Goal: Check status: Check status

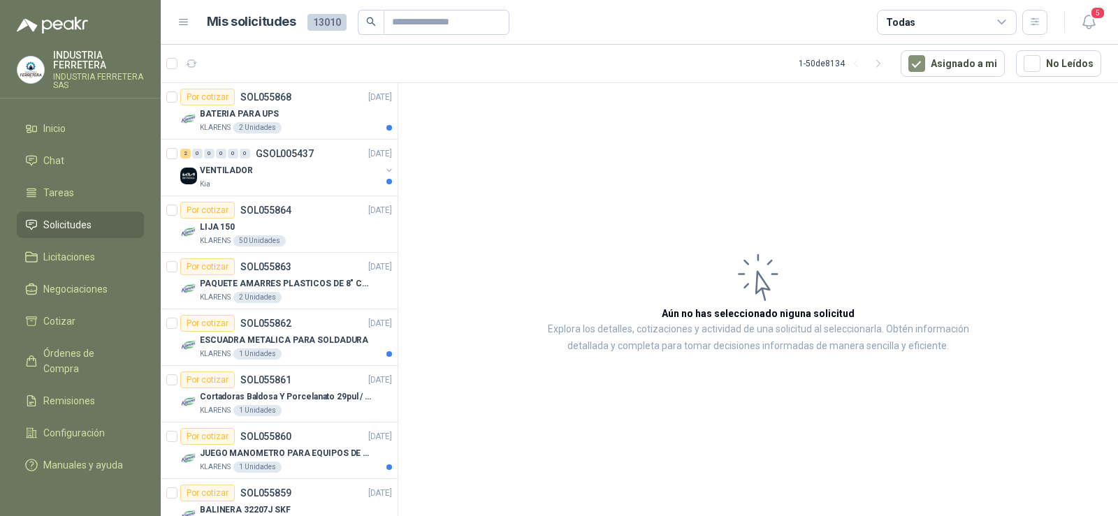
click at [68, 227] on span "Solicitudes" at bounding box center [67, 224] width 48 height 15
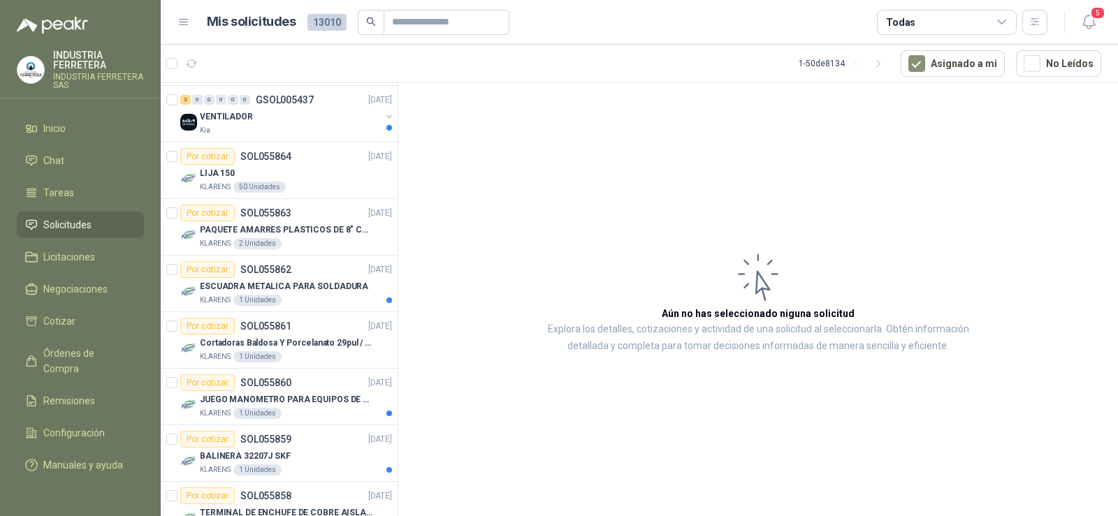
scroll to position [70, 0]
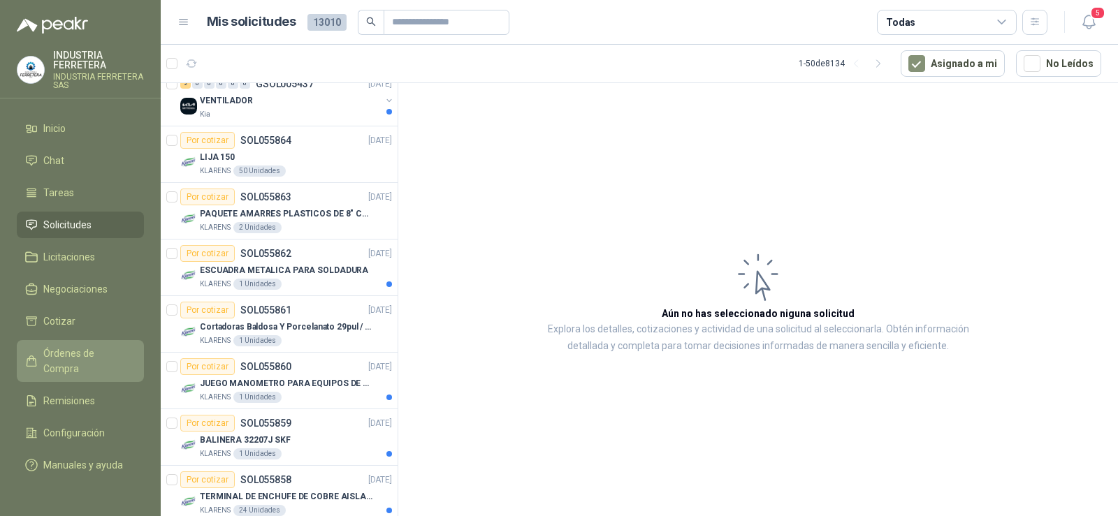
click at [90, 348] on span "Órdenes de Compra" at bounding box center [86, 361] width 87 height 31
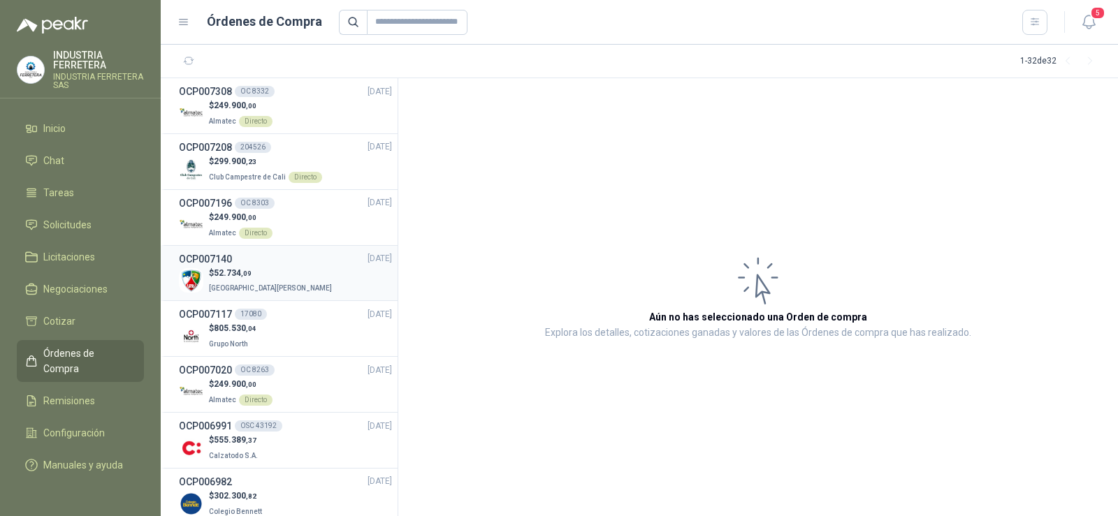
click at [265, 282] on p "[GEOGRAPHIC_DATA][PERSON_NAME]" at bounding box center [272, 286] width 126 height 15
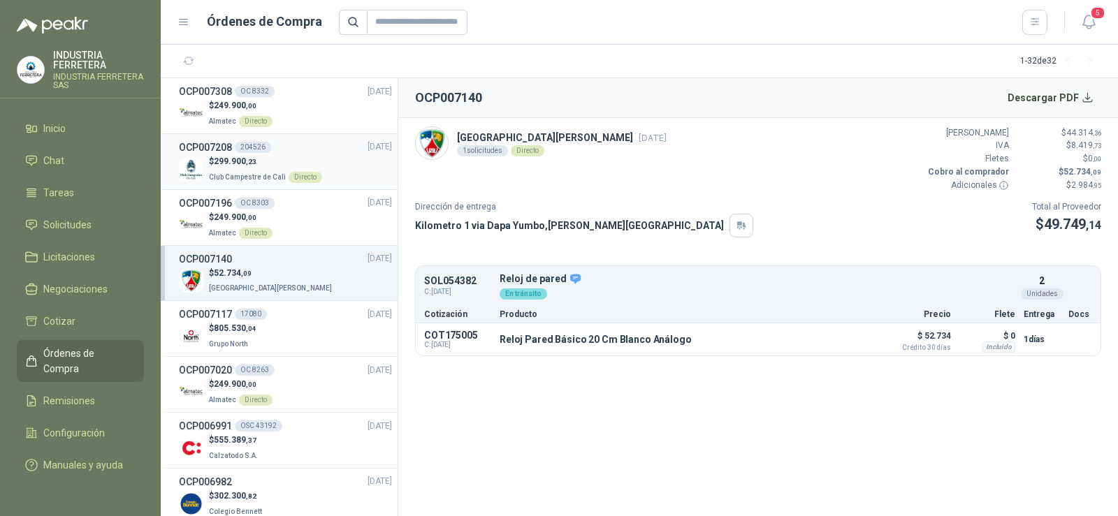
click at [309, 159] on p "$ 299.900 ,23" at bounding box center [265, 161] width 113 height 13
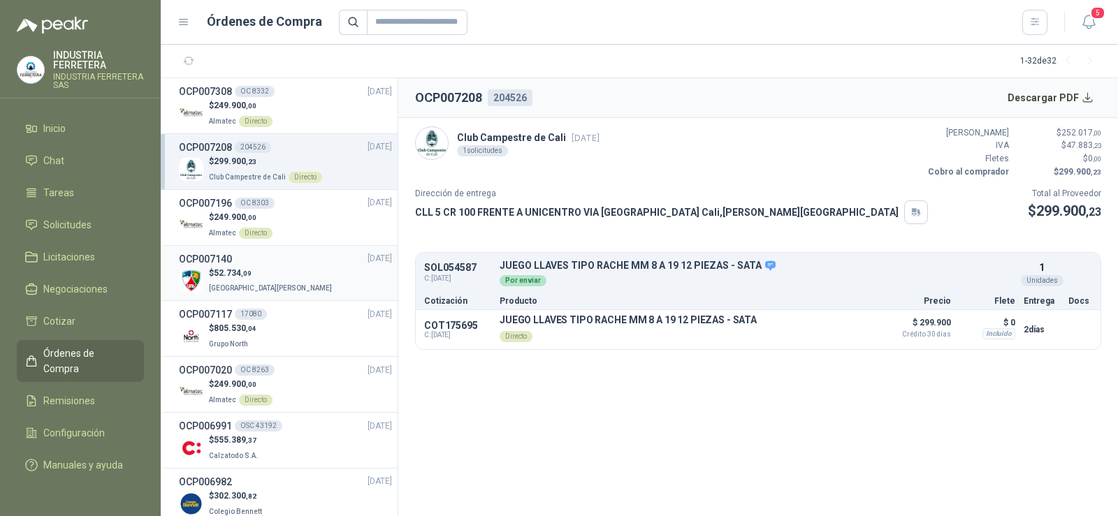
click at [264, 277] on p "$ 52.734 ,09" at bounding box center [272, 273] width 126 height 13
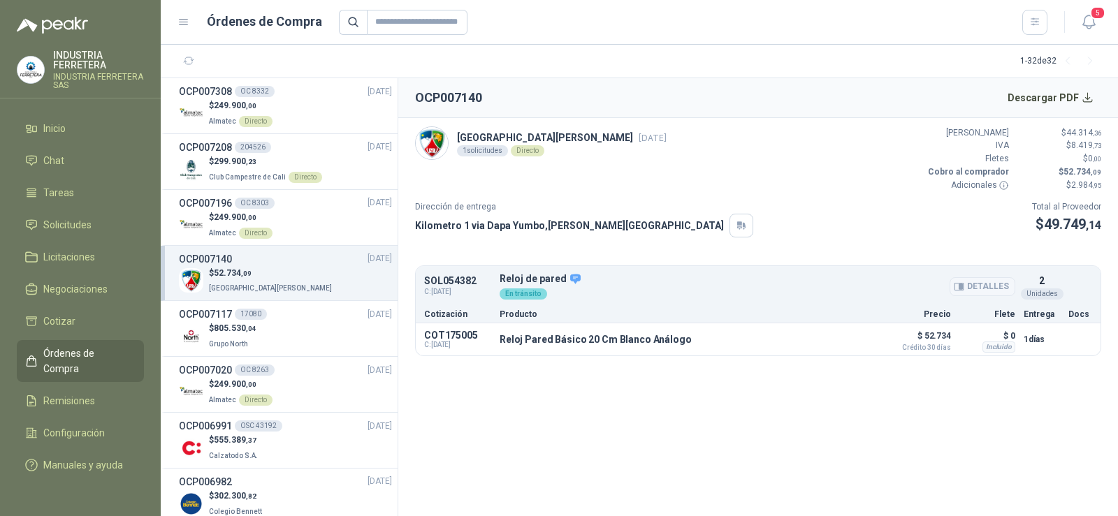
click at [964, 288] on icon "button" at bounding box center [959, 287] width 10 height 10
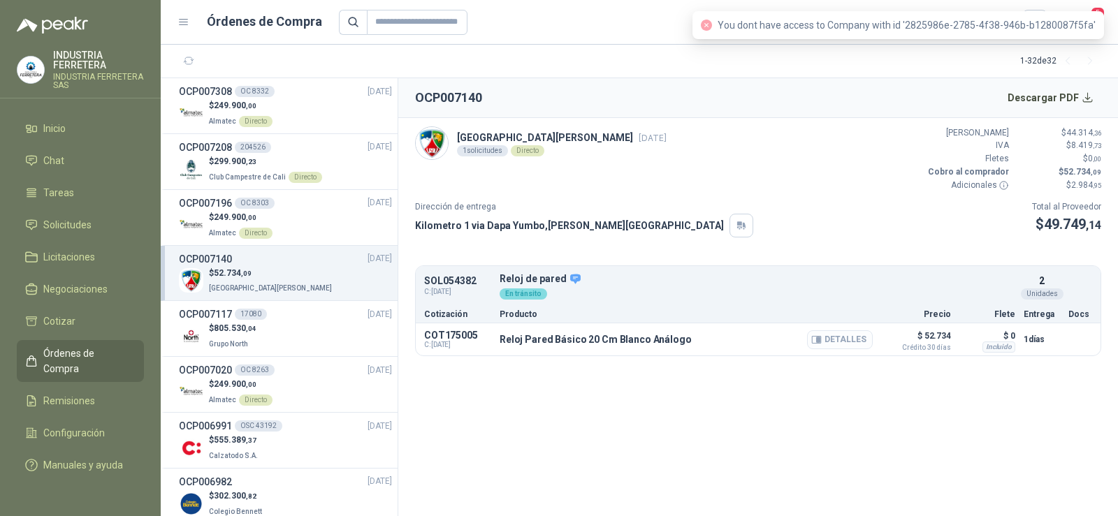
click at [842, 343] on button "Detalles" at bounding box center [840, 339] width 66 height 19
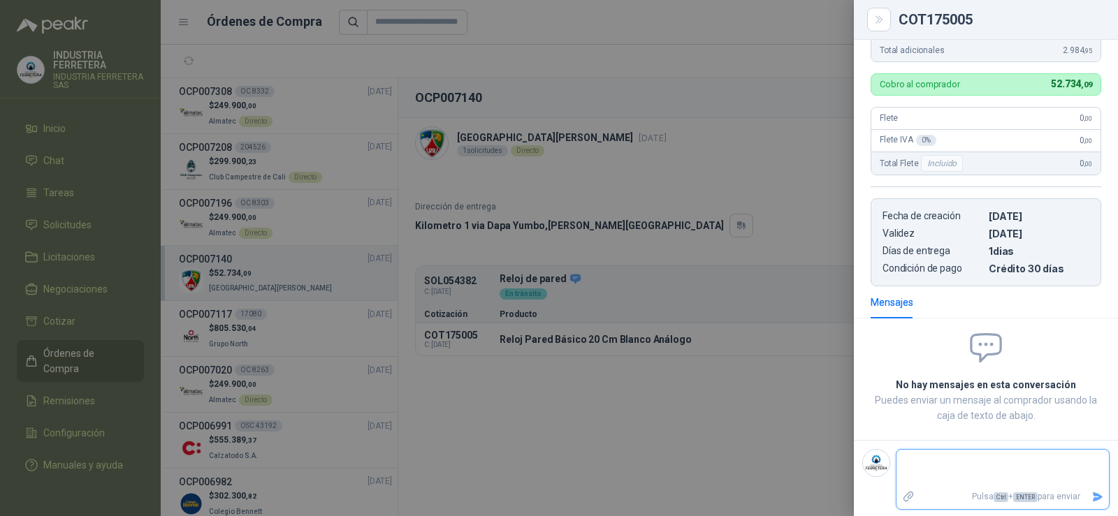
scroll to position [372, 0]
click at [685, 160] on div at bounding box center [559, 258] width 1118 height 516
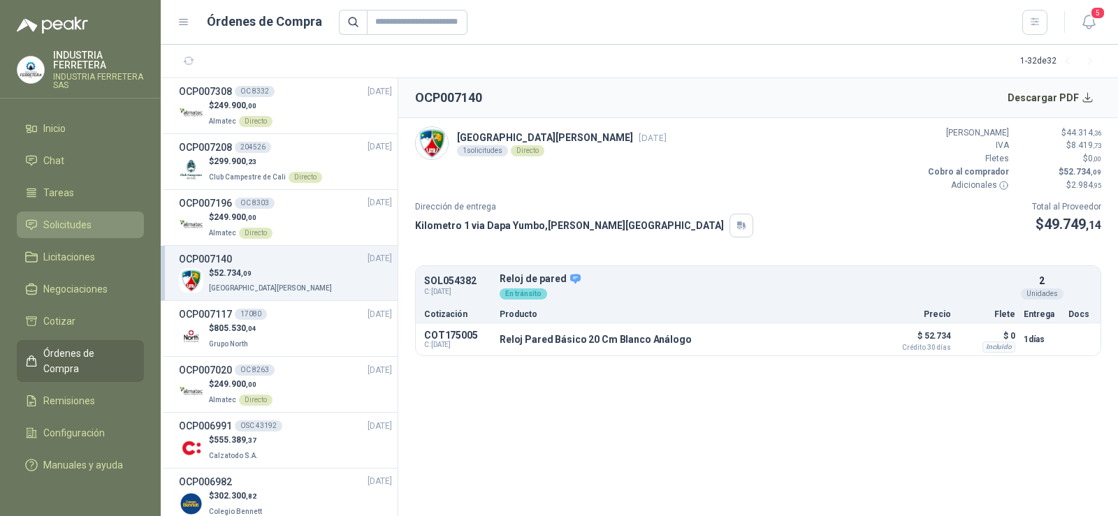
click at [71, 222] on span "Solicitudes" at bounding box center [67, 224] width 48 height 15
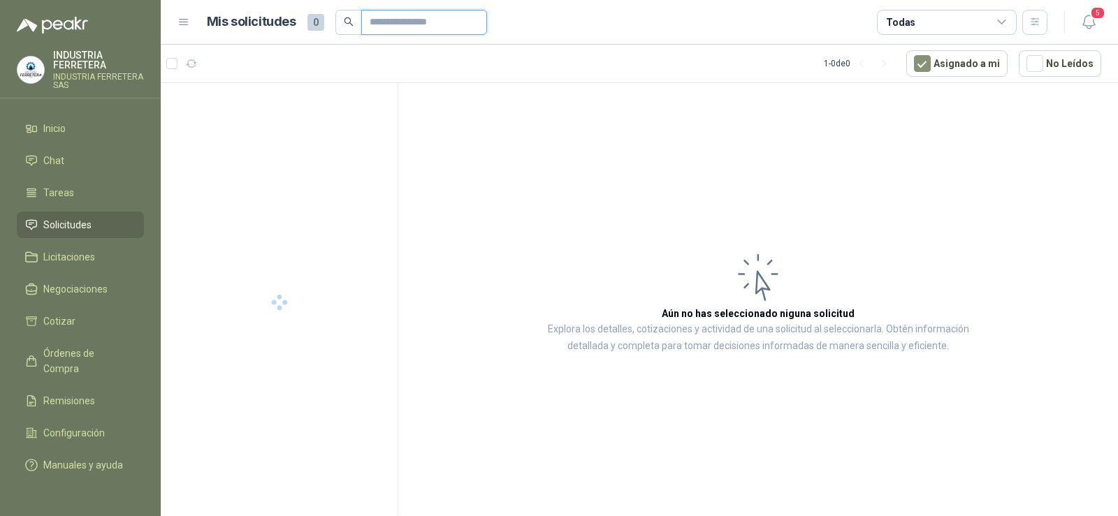
click at [405, 26] on input "text" at bounding box center [419, 22] width 98 height 24
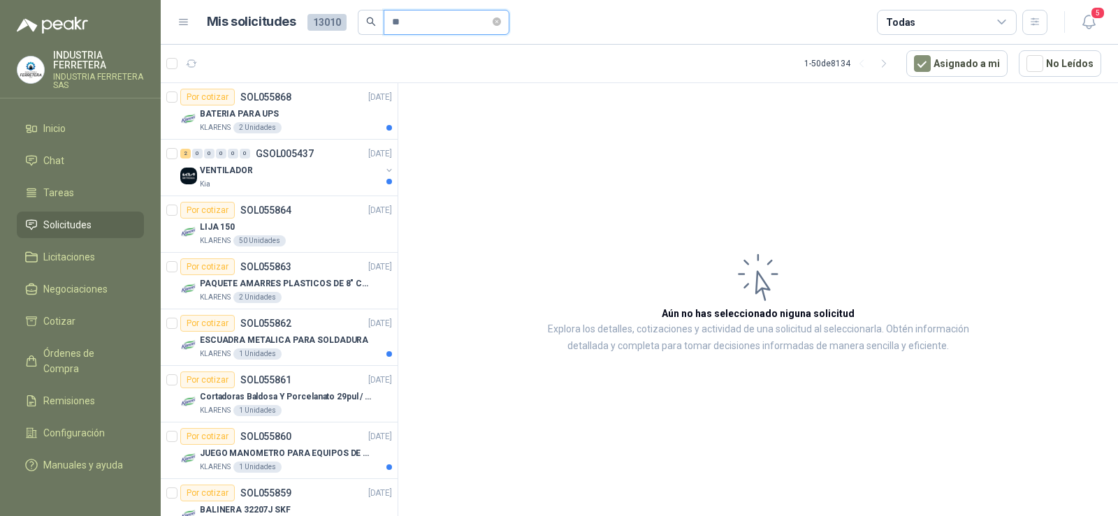
type input "*"
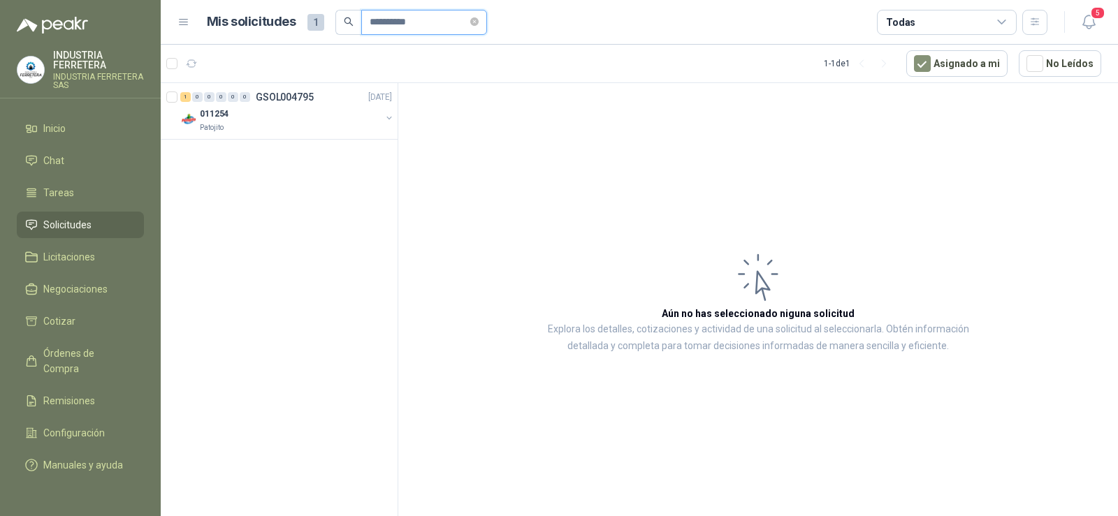
click at [440, 20] on input "**********" at bounding box center [419, 22] width 98 height 24
type input "**********"
click at [293, 116] on div "011387" at bounding box center [290, 113] width 181 height 17
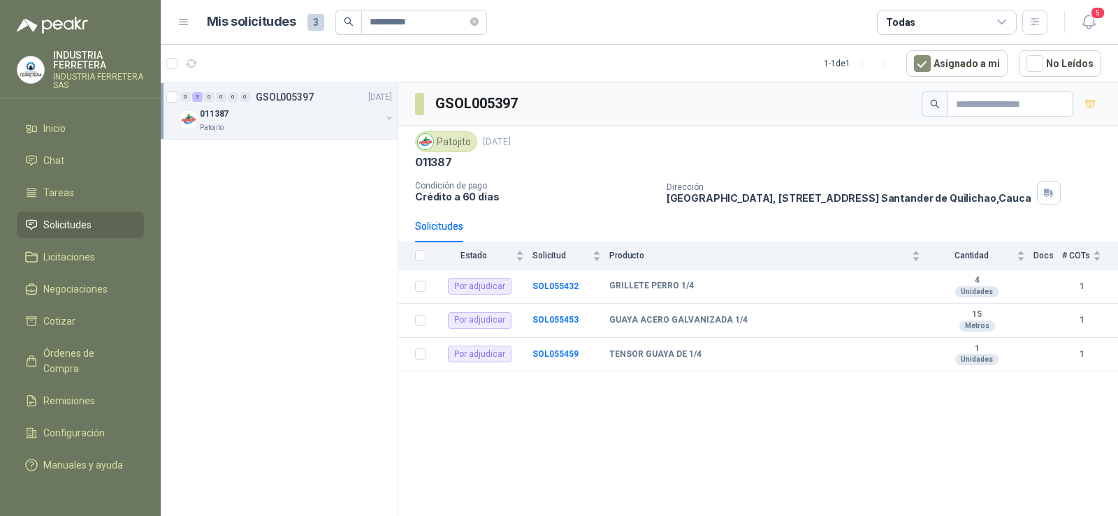
click at [81, 224] on span "Solicitudes" at bounding box center [67, 224] width 48 height 15
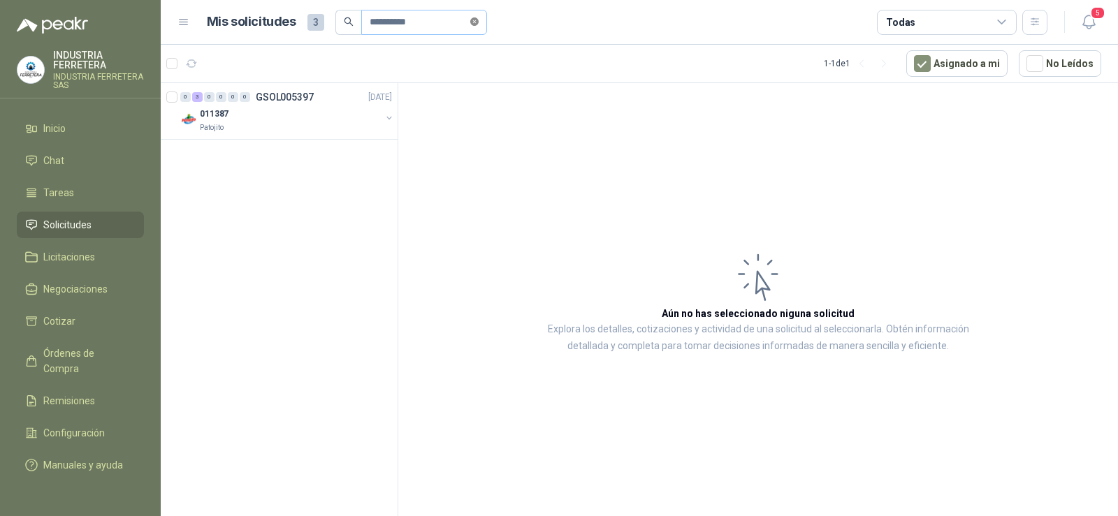
click at [479, 21] on icon "close-circle" at bounding box center [474, 21] width 8 height 8
click at [75, 222] on span "Solicitudes" at bounding box center [67, 224] width 48 height 15
